Goal: Find contact information: Find contact information

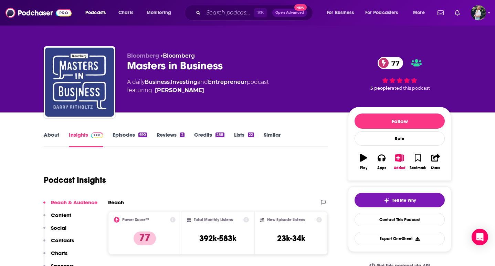
click at [54, 139] on link "About" at bounding box center [52, 139] width 16 height 16
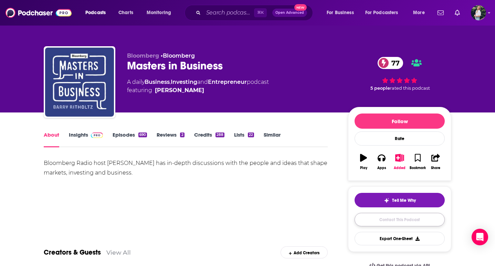
click at [369, 219] on link "Contact This Podcast" at bounding box center [400, 219] width 90 height 13
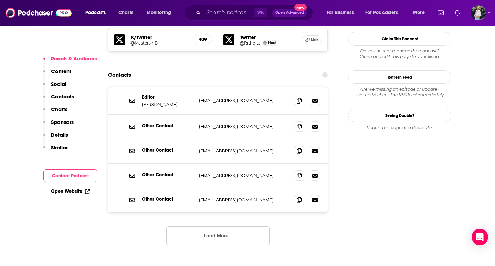
scroll to position [630, 0]
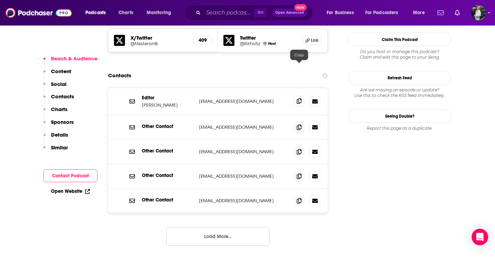
click at [296, 96] on span at bounding box center [299, 101] width 10 height 10
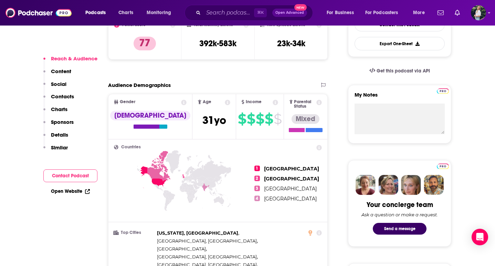
scroll to position [0, 0]
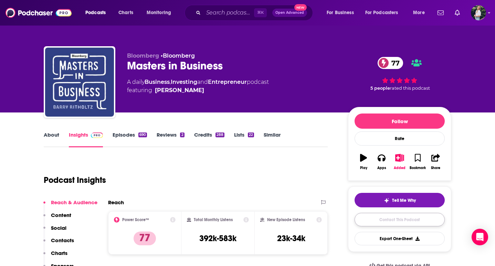
click at [380, 221] on link "Contact This Podcast" at bounding box center [400, 219] width 90 height 13
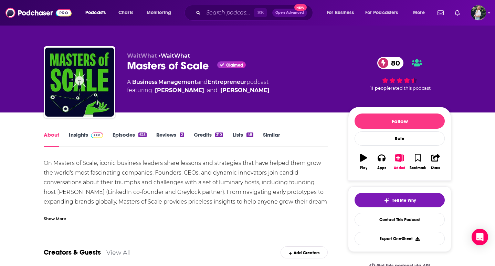
click at [264, 137] on link "Similar" at bounding box center [271, 139] width 17 height 16
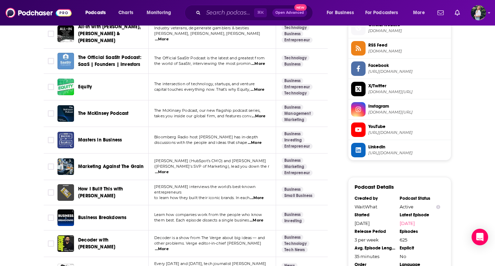
scroll to position [568, 0]
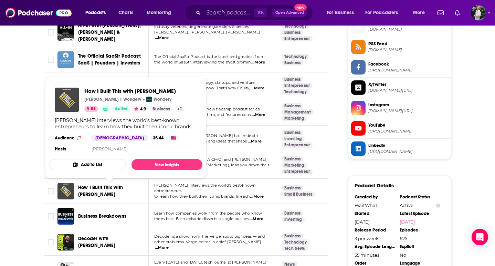
click at [123, 188] on span "How I Built This with [PERSON_NAME]" at bounding box center [100, 190] width 45 height 13
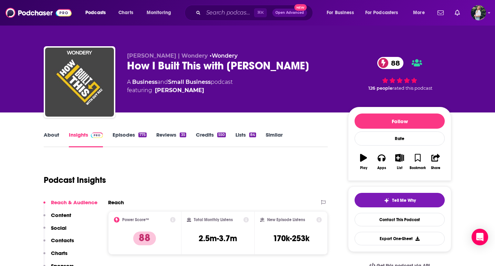
click at [58, 135] on link "About" at bounding box center [52, 139] width 16 height 16
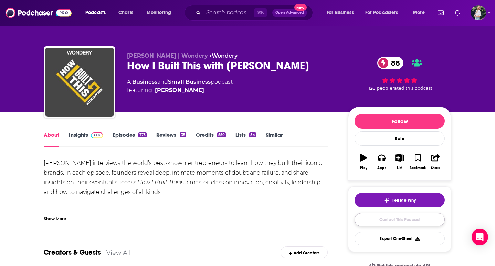
click at [372, 224] on link "Contact This Podcast" at bounding box center [400, 219] width 90 height 13
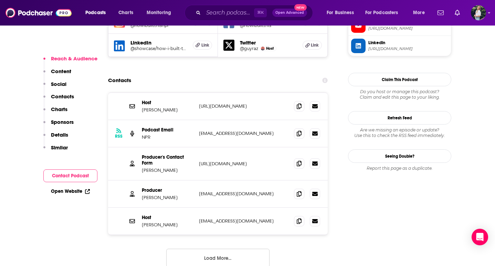
scroll to position [667, 0]
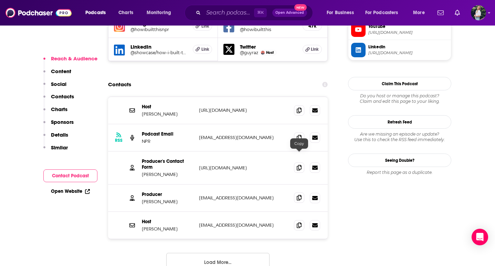
click at [297, 195] on icon at bounding box center [299, 198] width 5 height 6
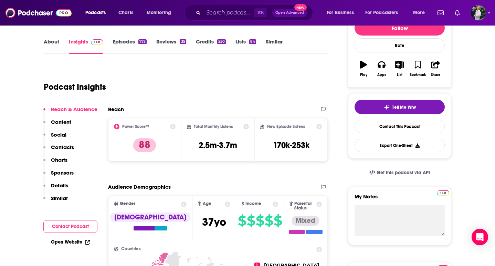
scroll to position [83, 0]
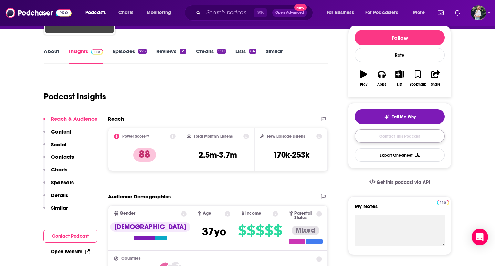
click at [359, 138] on link "Contact This Podcast" at bounding box center [400, 135] width 90 height 13
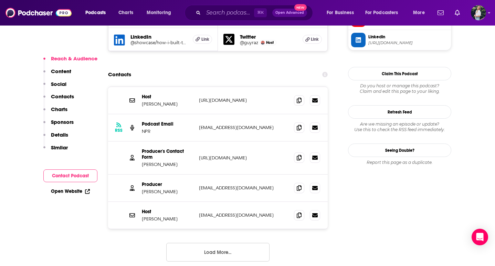
scroll to position [676, 0]
